Goal: Task Accomplishment & Management: Use online tool/utility

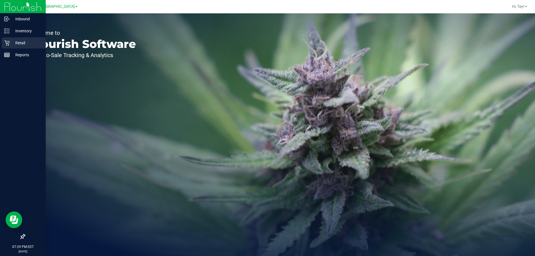
click at [8, 46] on div "Retail" at bounding box center [24, 42] width 44 height 11
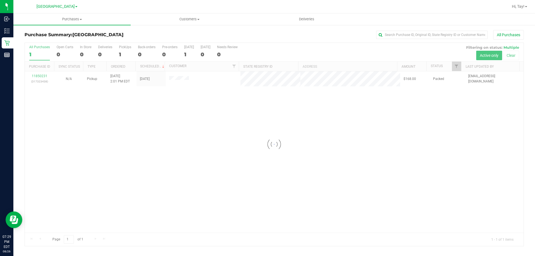
drag, startPoint x: 169, startPoint y: 134, endPoint x: 168, endPoint y: 129, distance: 5.0
click at [169, 134] on div at bounding box center [274, 144] width 499 height 203
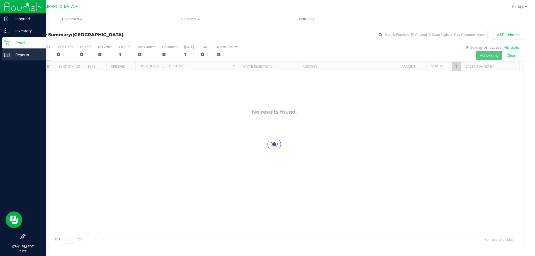
click at [6, 57] on icon at bounding box center [7, 55] width 6 height 6
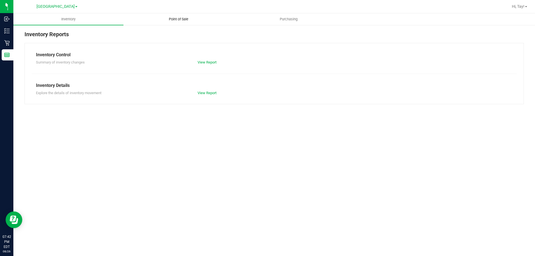
click at [167, 16] on uib-tab-heading "Point of Sale" at bounding box center [178, 19] width 109 height 11
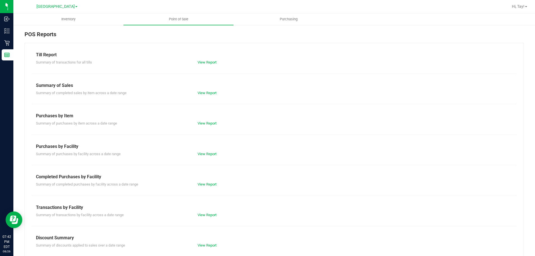
click at [208, 180] on div "Summary of completed purchases by facility across a date range View Report" at bounding box center [274, 183] width 485 height 7
click at [208, 184] on link "View Report" at bounding box center [206, 184] width 19 height 4
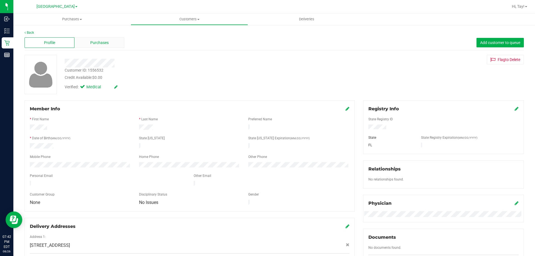
click at [102, 42] on span "Purchases" at bounding box center [99, 43] width 18 height 6
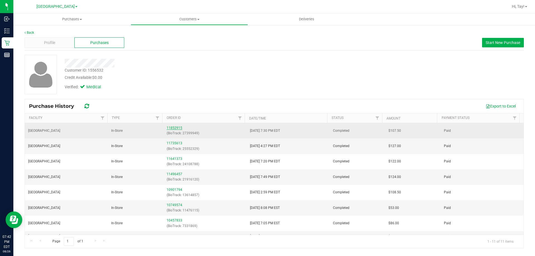
click at [173, 126] on link "11852915" at bounding box center [175, 128] width 16 height 4
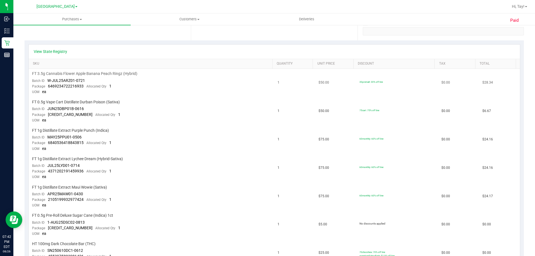
scroll to position [139, 0]
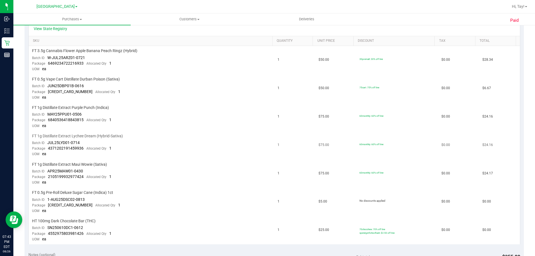
click at [141, 149] on td "FT 1g Distillate Extract Lychee Dream (Hybrid-Sativa) Batch ID JUL25LYD01-0714 …" at bounding box center [152, 145] width 246 height 28
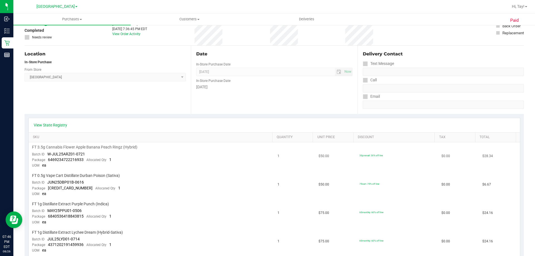
scroll to position [0, 0]
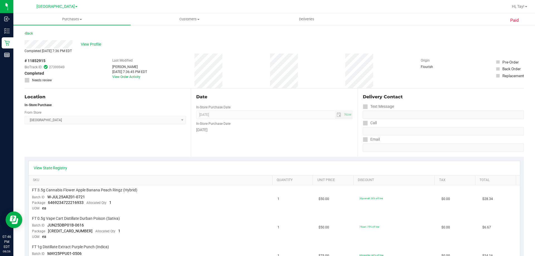
click at [88, 73] on div "# 11852915 BioTrack ID: 27399949 Completed Needs review Last Modified [PERSON_N…" at bounding box center [274, 70] width 499 height 35
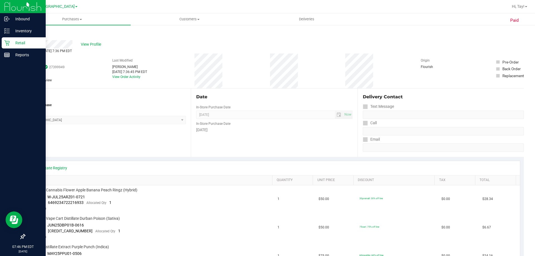
click at [8, 43] on icon at bounding box center [7, 43] width 6 height 6
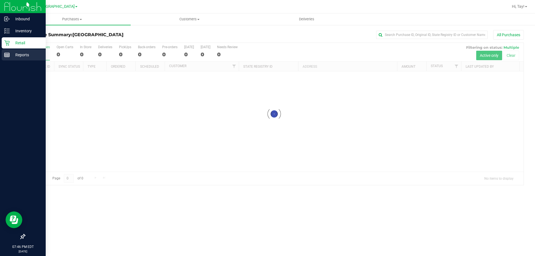
click at [5, 56] on line at bounding box center [6, 56] width 5 height 0
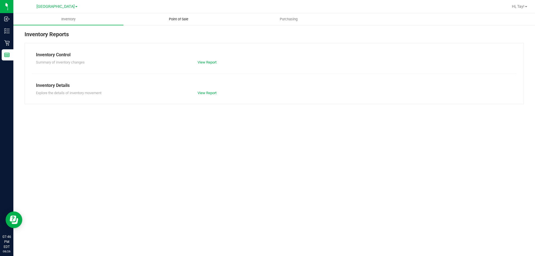
click at [177, 21] on span "Point of Sale" at bounding box center [178, 19] width 35 height 5
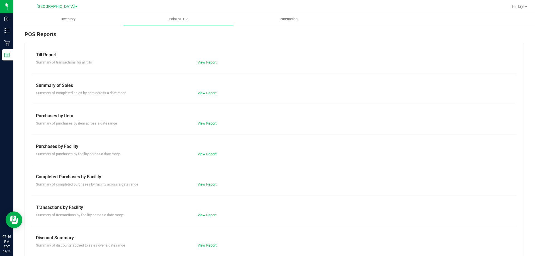
click at [201, 181] on div "Summary of completed purchases by facility across a date range View Report" at bounding box center [274, 183] width 485 height 7
click at [202, 185] on link "View Report" at bounding box center [206, 184] width 19 height 4
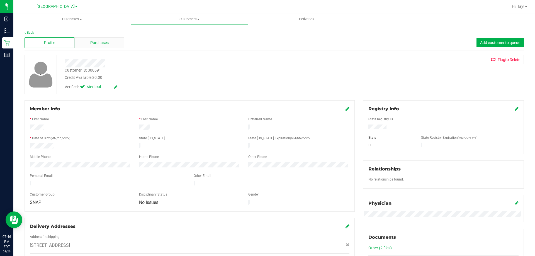
drag, startPoint x: 104, startPoint y: 34, endPoint x: 105, endPoint y: 38, distance: 4.2
click at [104, 35] on div "Back" at bounding box center [274, 32] width 499 height 5
click at [105, 41] on span "Purchases" at bounding box center [99, 43] width 18 height 6
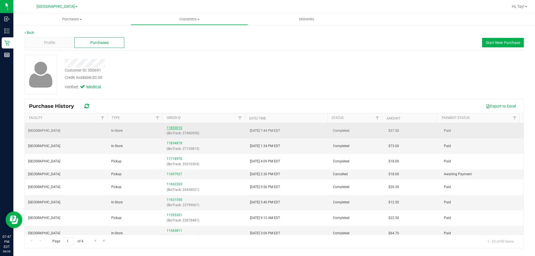
click at [177, 129] on link "11853010" at bounding box center [175, 128] width 16 height 4
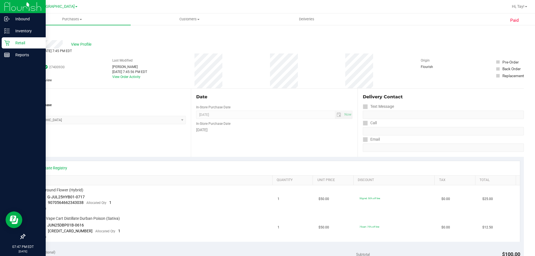
click at [6, 43] on icon at bounding box center [7, 43] width 6 height 6
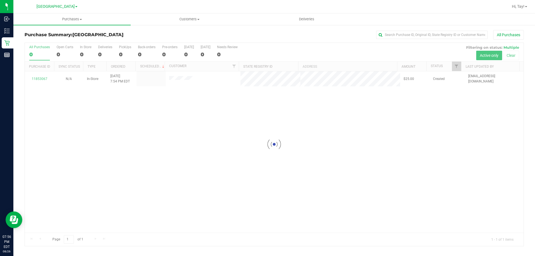
click at [213, 119] on div at bounding box center [274, 144] width 499 height 203
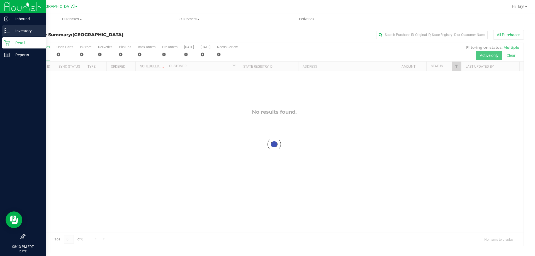
click at [13, 33] on p "Inventory" at bounding box center [26, 31] width 33 height 7
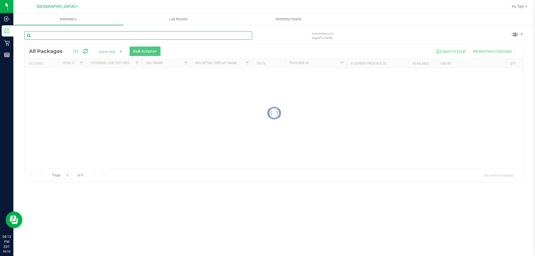
click at [59, 36] on div "Inventory All packages All inventory Waste log Create inventory Lab Results Inv…" at bounding box center [273, 134] width 521 height 243
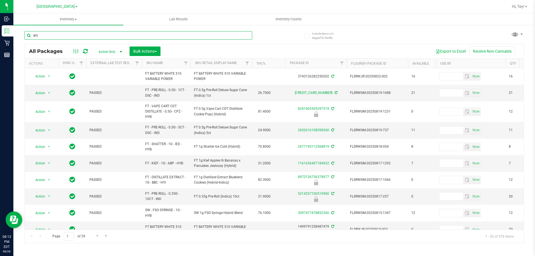
type input "arz"
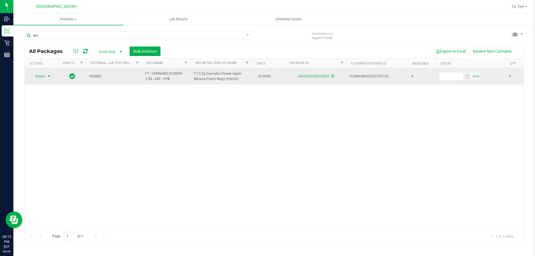
click at [48, 77] on span "select" at bounding box center [49, 76] width 4 height 4
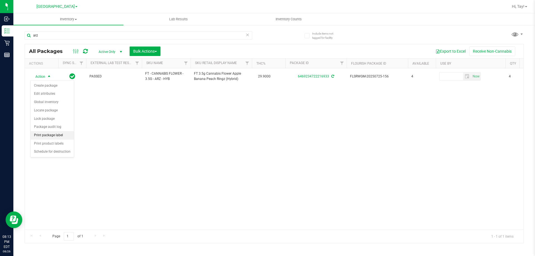
click at [61, 133] on li "Print package label" at bounding box center [52, 135] width 43 height 8
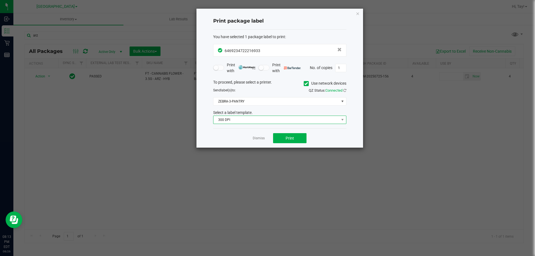
click at [279, 121] on span "300 DPI" at bounding box center [276, 120] width 126 height 8
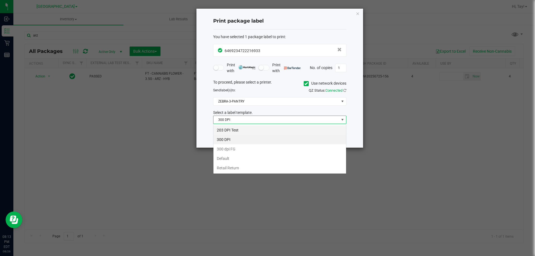
scroll to position [8, 133]
click at [231, 132] on li "203 DPI Test" at bounding box center [279, 129] width 133 height 9
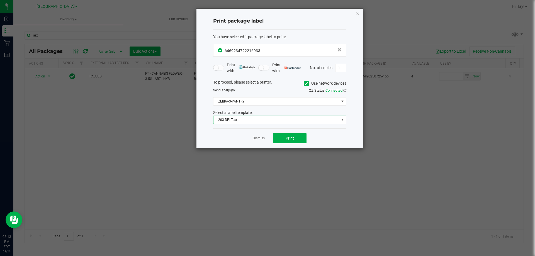
click at [246, 106] on div "To proceed, please select a printer. Use network devices Send label(s) to: QZ S…" at bounding box center [279, 101] width 133 height 45
click at [246, 105] on span "ZEBRA-3-PANTRY" at bounding box center [276, 101] width 126 height 8
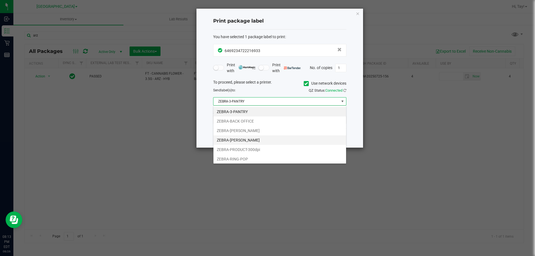
click at [257, 140] on li "ZEBRA-[PERSON_NAME]" at bounding box center [279, 139] width 133 height 9
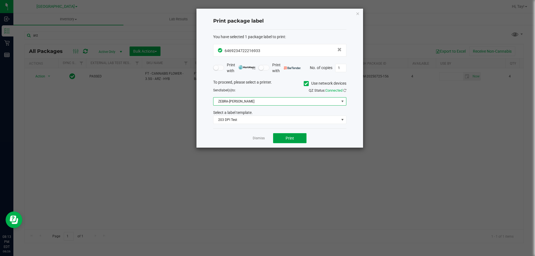
click at [286, 139] on span "Print" at bounding box center [289, 138] width 8 height 4
click at [255, 138] on link "Dismiss" at bounding box center [259, 138] width 12 height 5
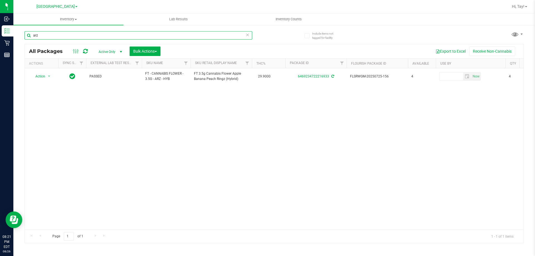
click at [102, 37] on input "arz" at bounding box center [139, 35] width 228 height 8
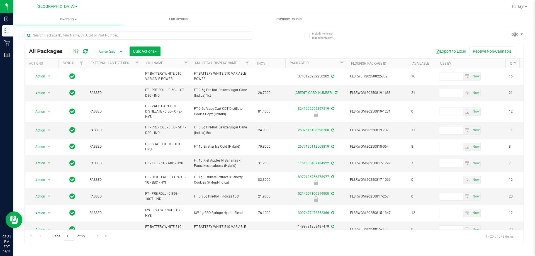
click at [210, 47] on div "Export to Excel Receive Non-Cannabis" at bounding box center [342, 51] width 355 height 9
click at [203, 47] on div "Export to Excel Receive Non-Cannabis" at bounding box center [342, 51] width 355 height 9
click at [213, 35] on input "text" at bounding box center [139, 35] width 228 height 8
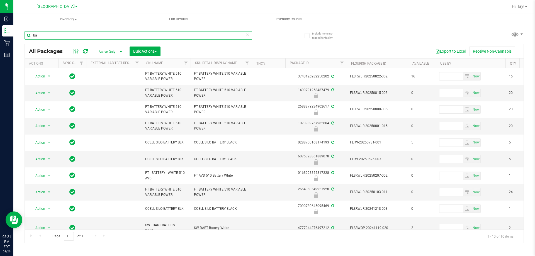
type input "b"
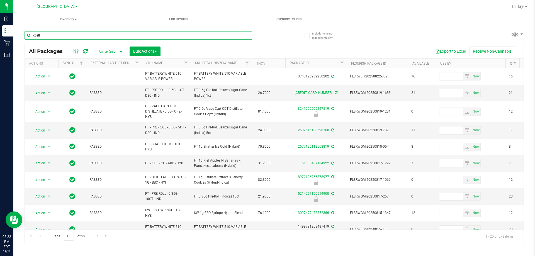
type input "ccell"
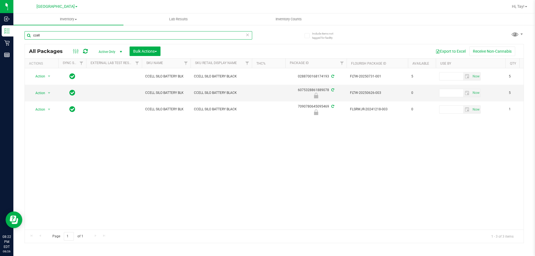
click at [140, 38] on input "ccell" at bounding box center [139, 35] width 228 height 8
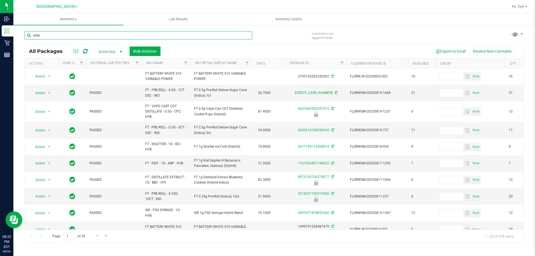
type input "octo"
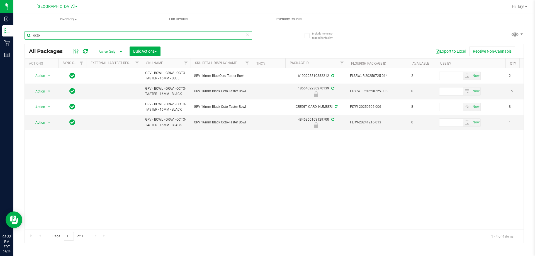
click at [204, 37] on input "octo" at bounding box center [139, 35] width 228 height 8
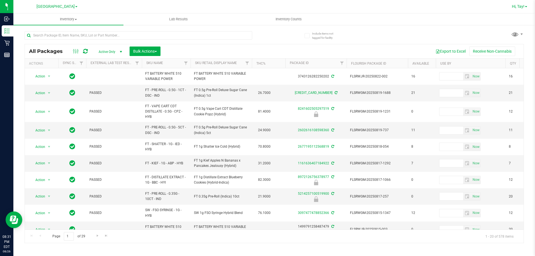
click at [517, 7] on span "Hi, Tay!" at bounding box center [518, 6] width 13 height 4
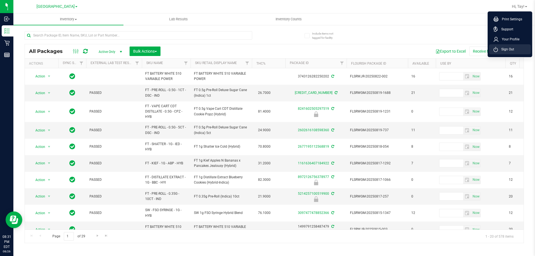
click at [505, 48] on span "Sign Out" at bounding box center [506, 50] width 16 height 6
